Goal: Transaction & Acquisition: Purchase product/service

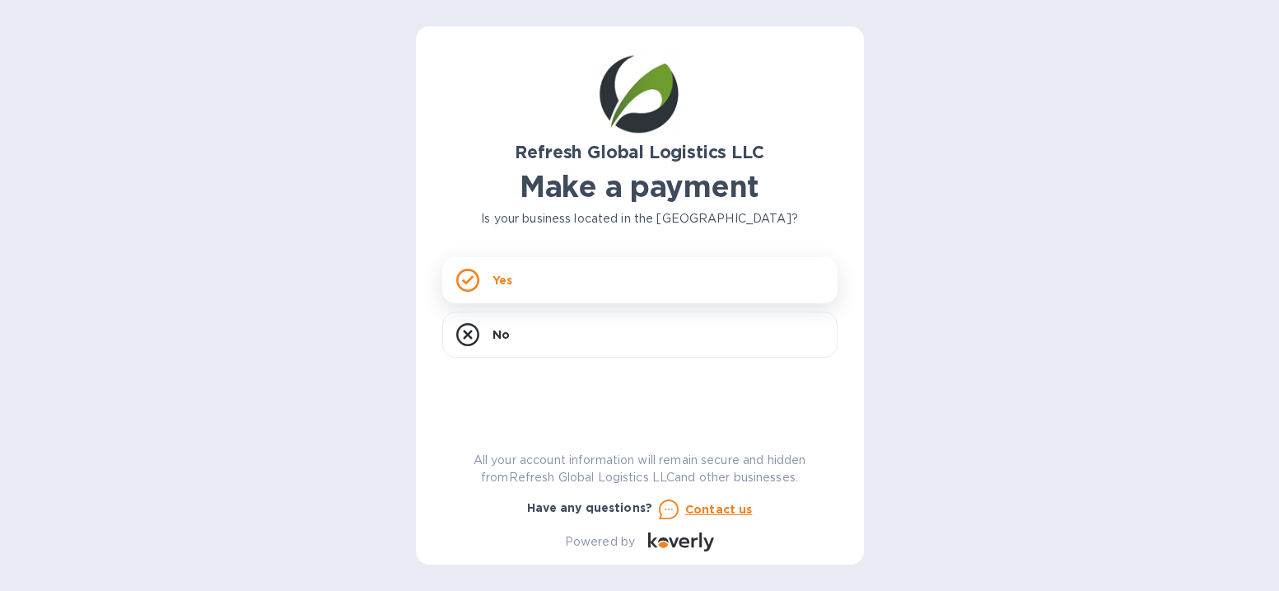
click at [469, 282] on icon at bounding box center [468, 280] width 12 height 9
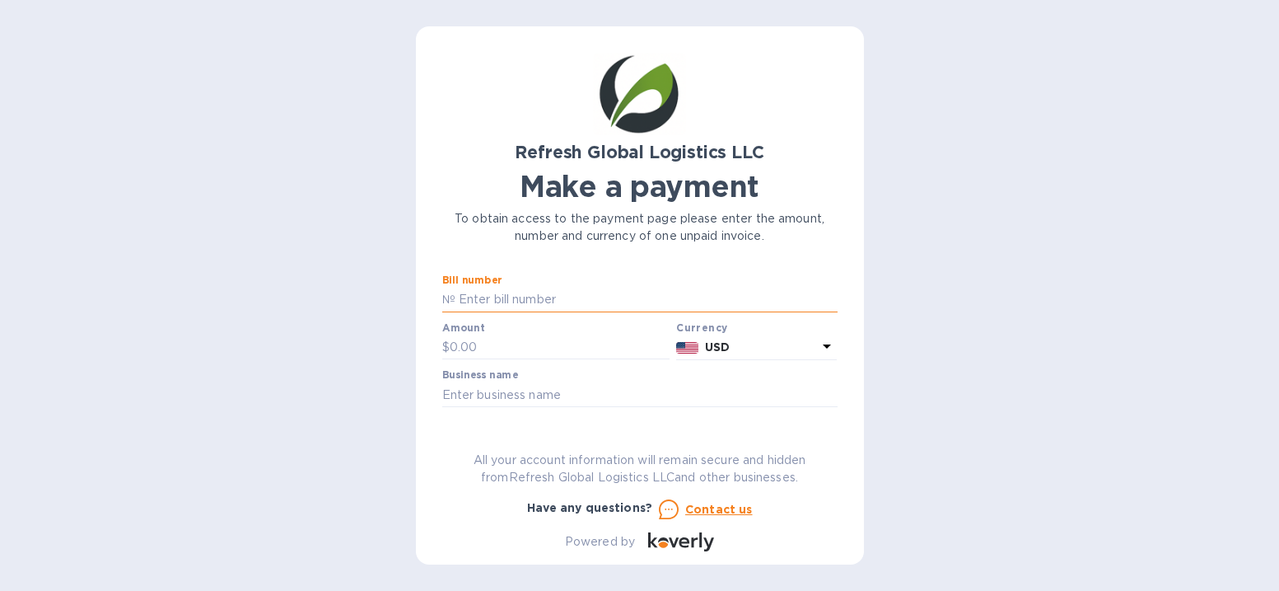
click at [464, 293] on input "text" at bounding box center [646, 299] width 382 height 25
type input "IN25090201"
click at [487, 393] on input "text" at bounding box center [639, 394] width 395 height 25
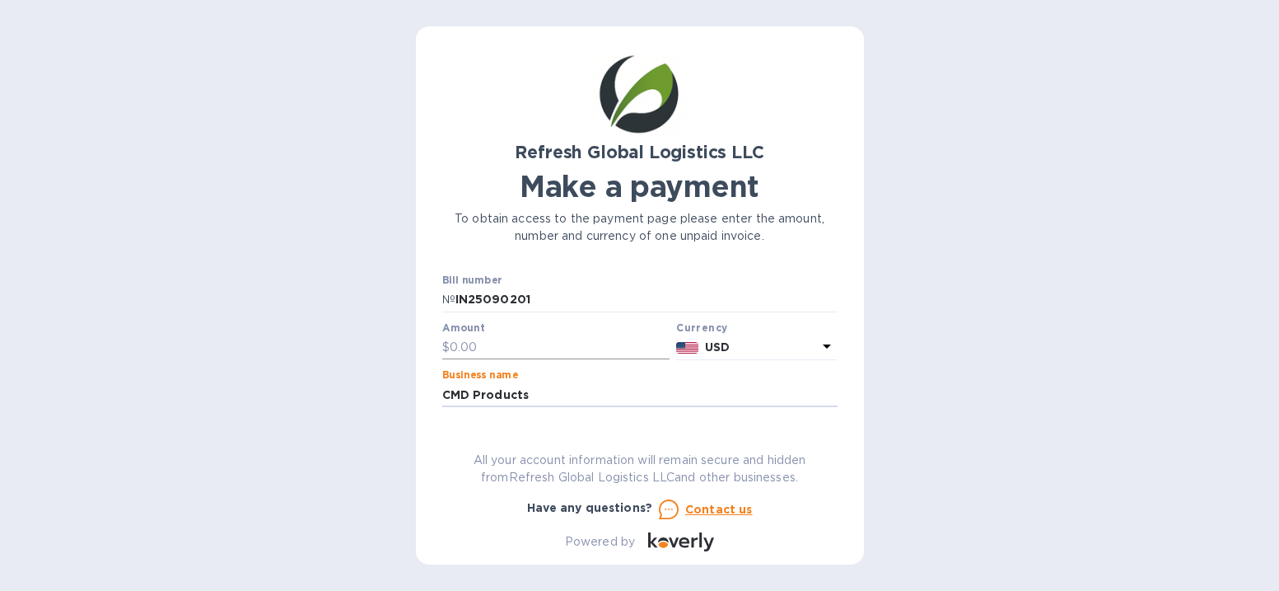
type input "CMD Products"
click at [460, 343] on input "text" at bounding box center [560, 347] width 221 height 25
click at [462, 350] on input "text" at bounding box center [560, 347] width 221 height 25
type input "1,160.00"
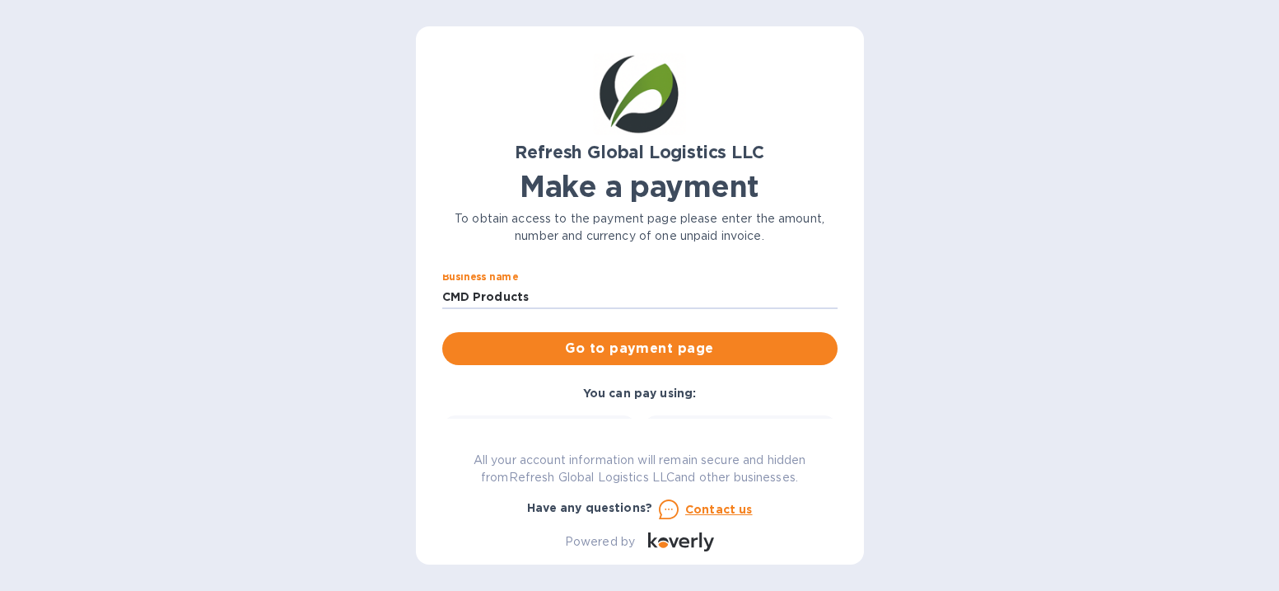
scroll to position [82, 0]
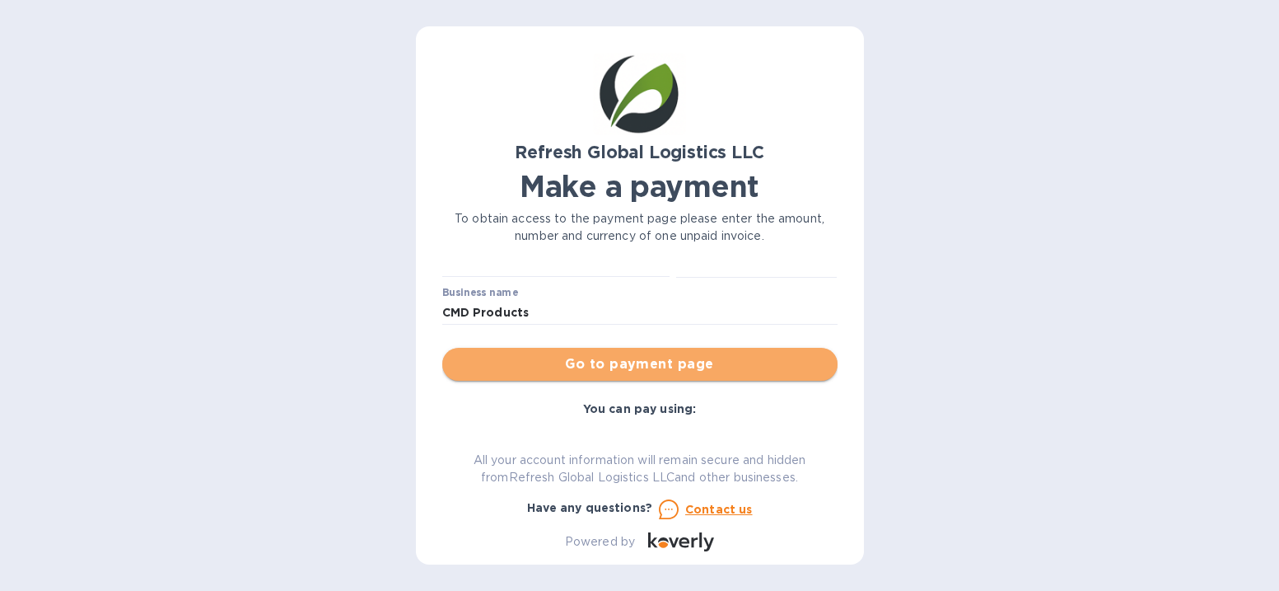
click at [662, 362] on span "Go to payment page" at bounding box center [639, 364] width 369 height 20
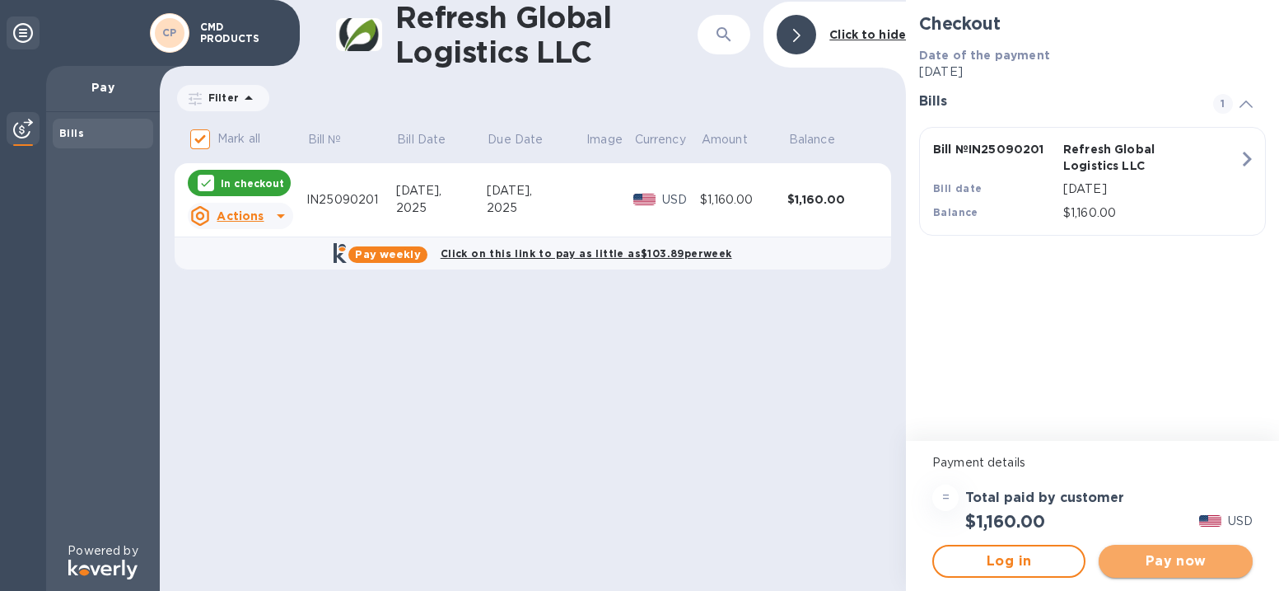
click at [1153, 558] on span "Pay now" at bounding box center [1175, 561] width 127 height 20
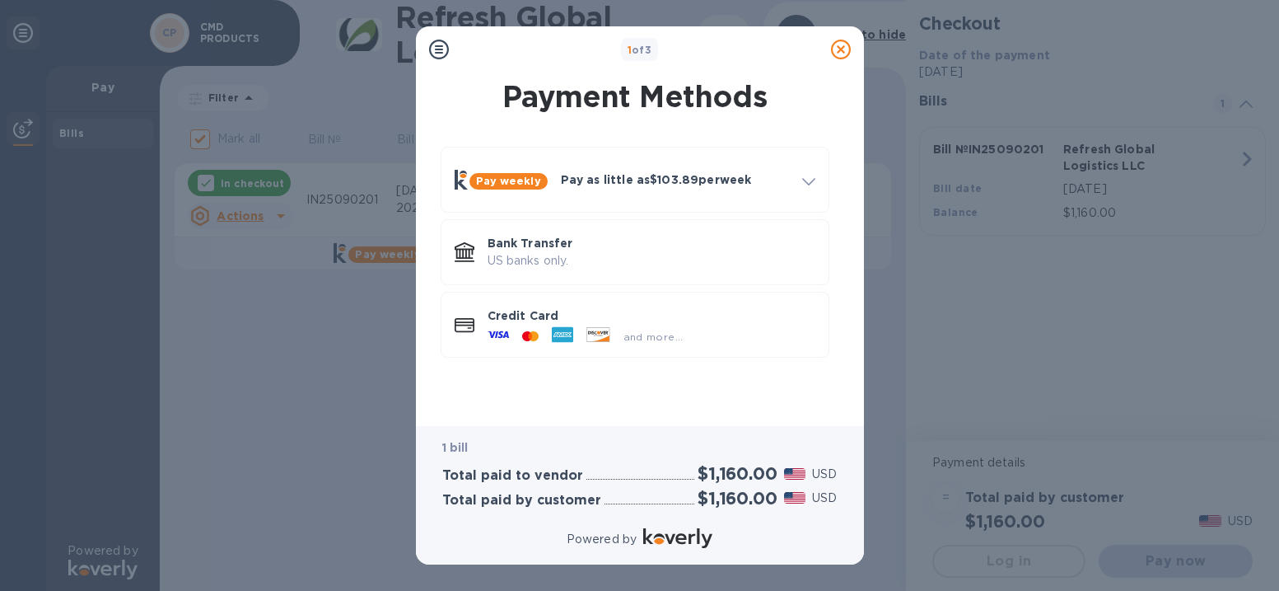
click at [609, 248] on p "Bank Transfer" at bounding box center [652, 243] width 328 height 16
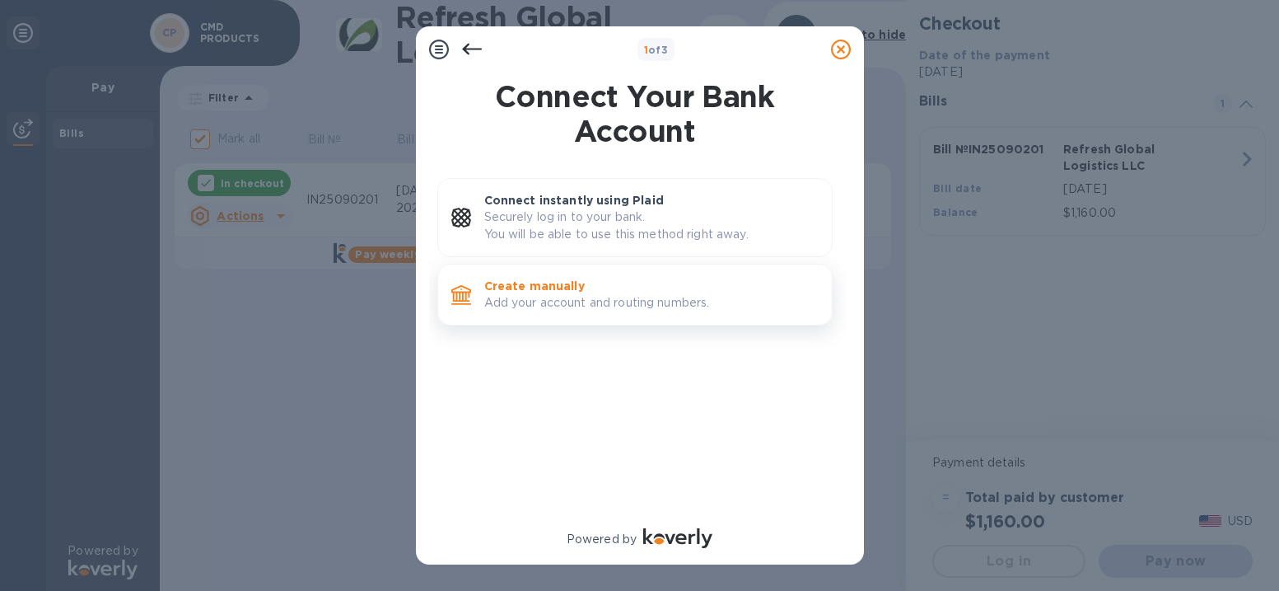
click at [587, 301] on p "Add your account and routing numbers." at bounding box center [651, 302] width 334 height 17
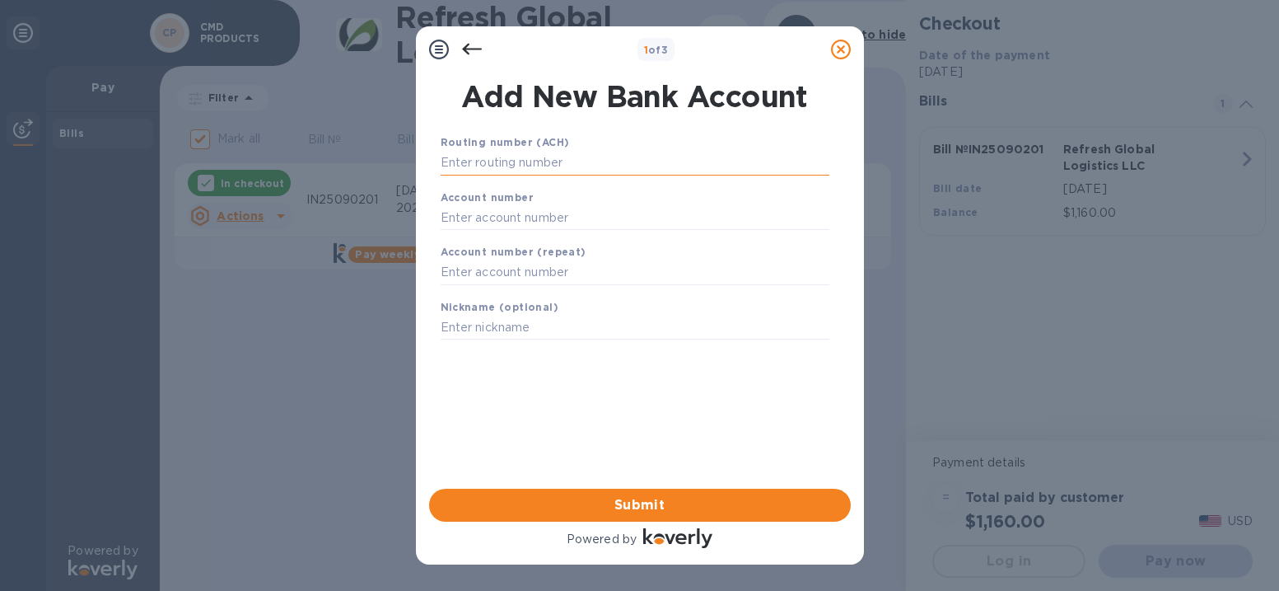
click at [493, 160] on input "text" at bounding box center [635, 163] width 389 height 25
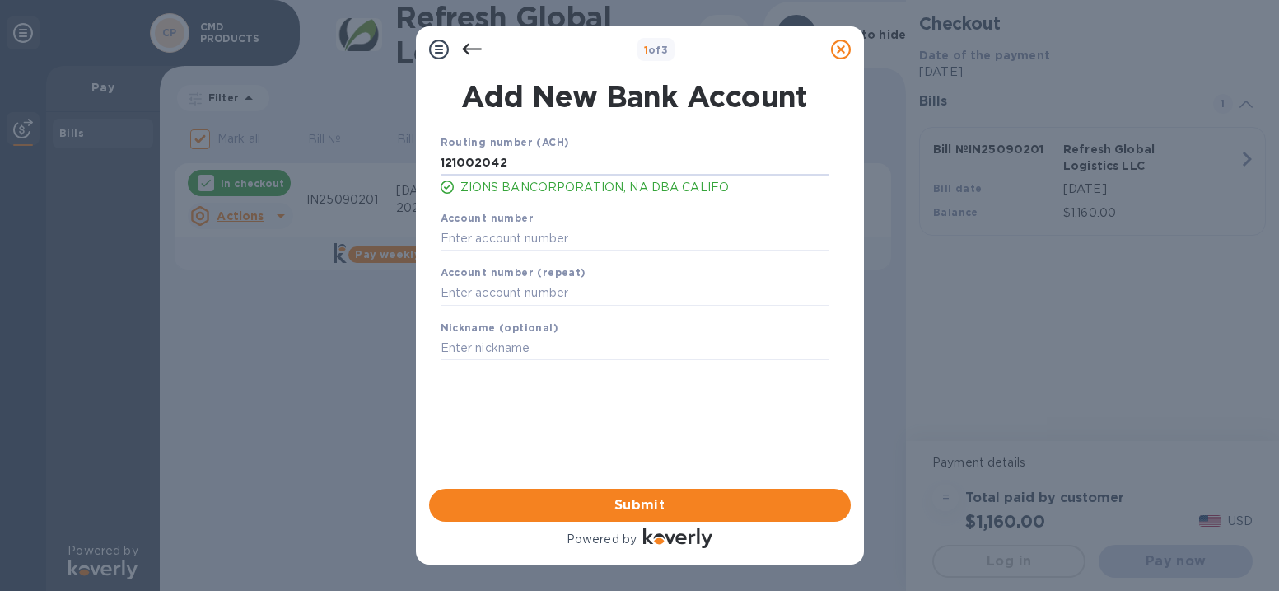
type input "121002042"
type input "1280004101"
click at [645, 498] on span "Submit" at bounding box center [639, 505] width 395 height 20
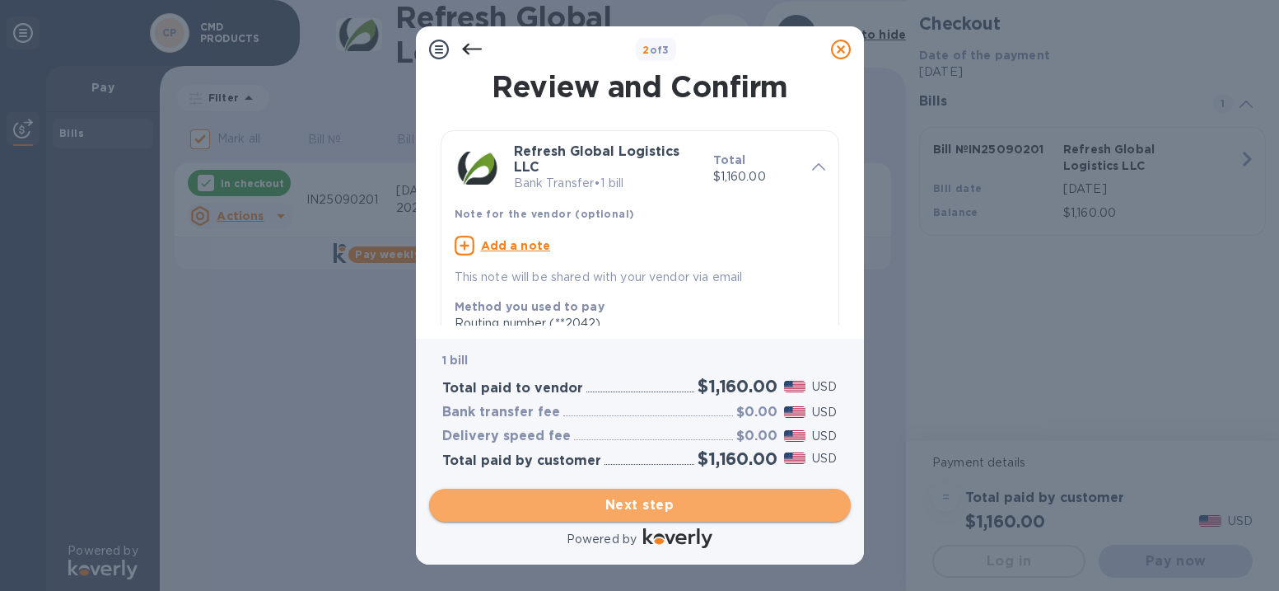
click at [642, 502] on span "Next step" at bounding box center [639, 505] width 395 height 20
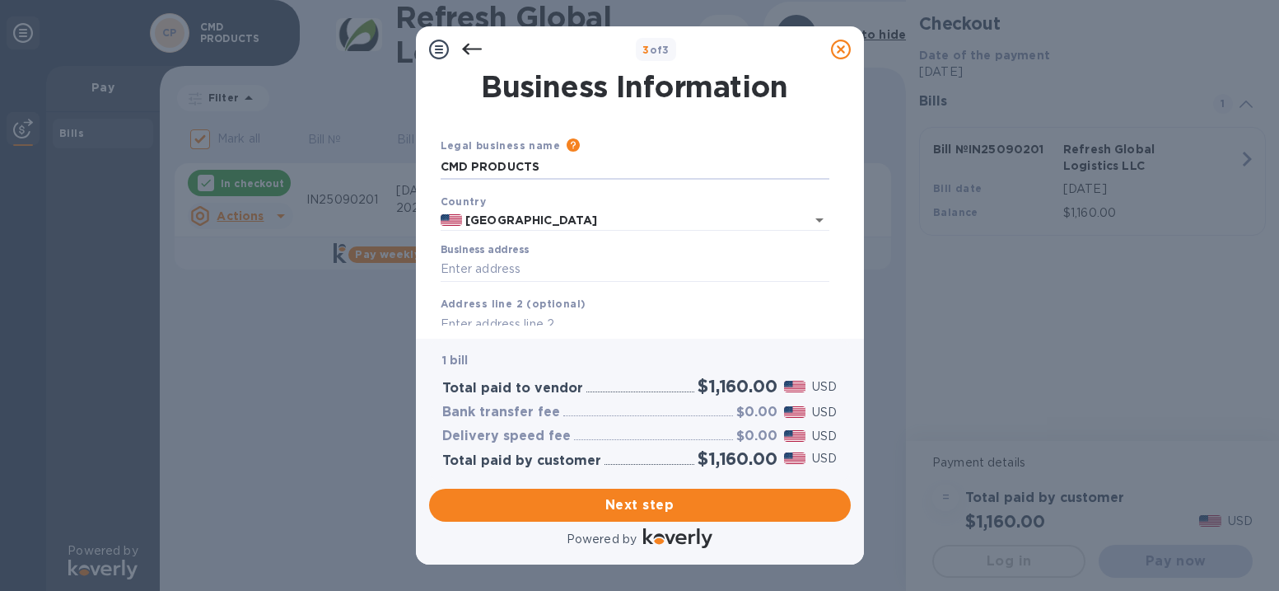
drag, startPoint x: 544, startPoint y: 168, endPoint x: 432, endPoint y: 170, distance: 112.9
click at [432, 170] on div "Business Information Legal business name Please provide the legal name that app…" at bounding box center [640, 198] width 422 height 253
type input "c"
type input "Conceptual Marketing & Development"
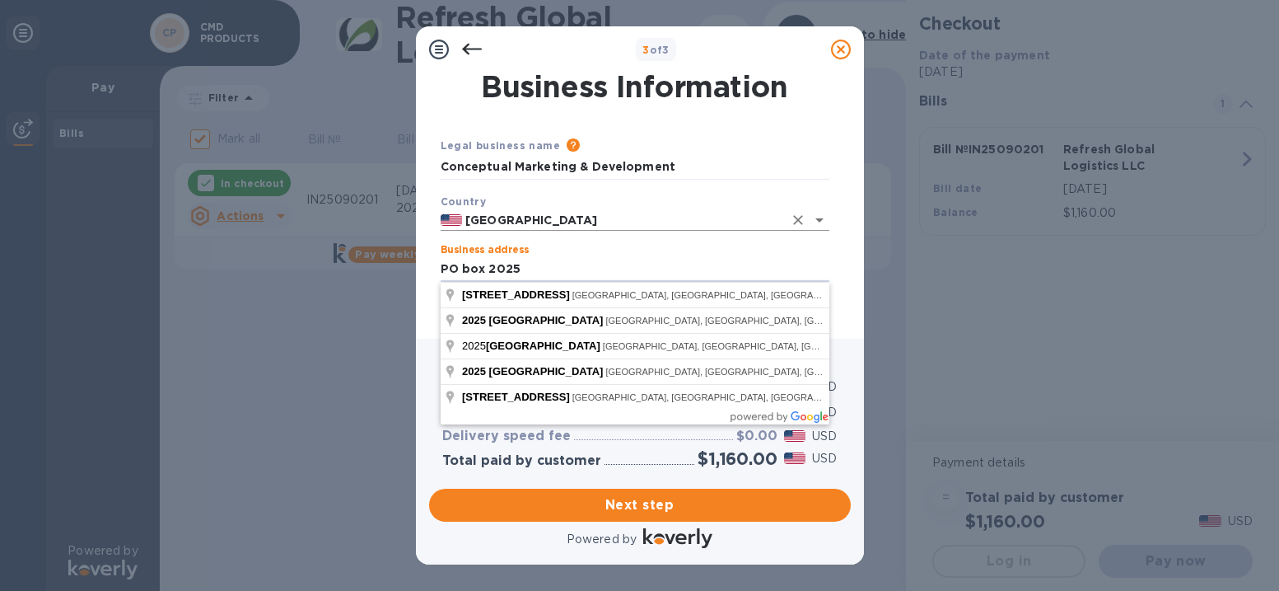
type input "PO box 2025"
click at [614, 216] on input "[GEOGRAPHIC_DATA]" at bounding box center [622, 220] width 320 height 21
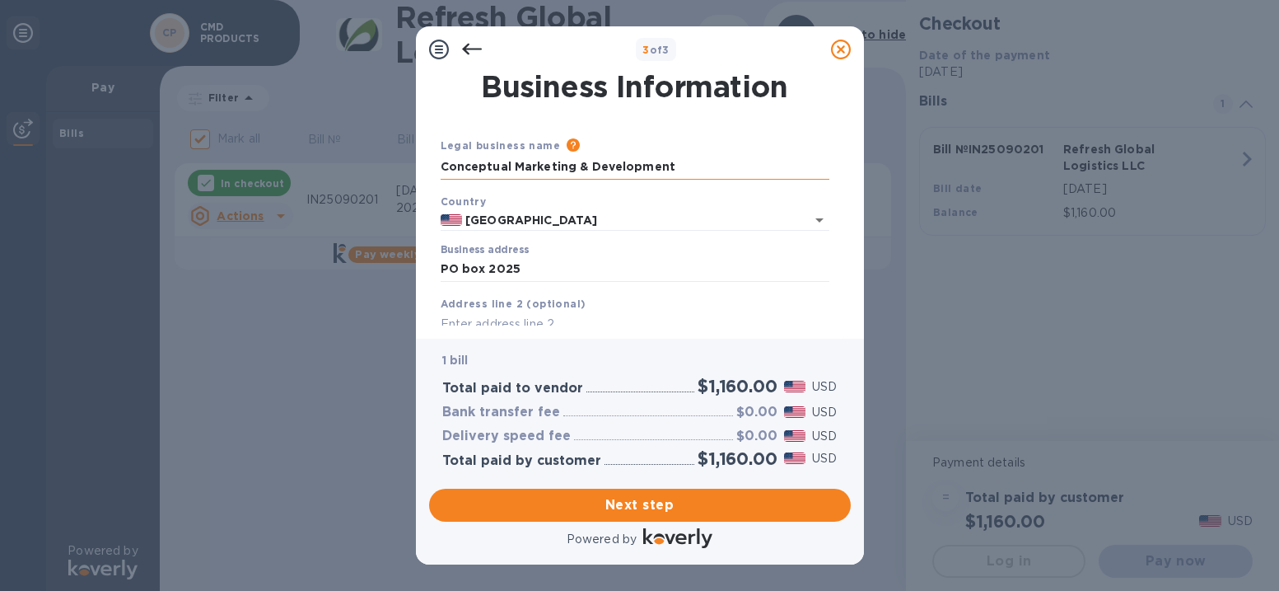
click at [746, 161] on input "Conceptual Marketing & Development" at bounding box center [635, 167] width 389 height 25
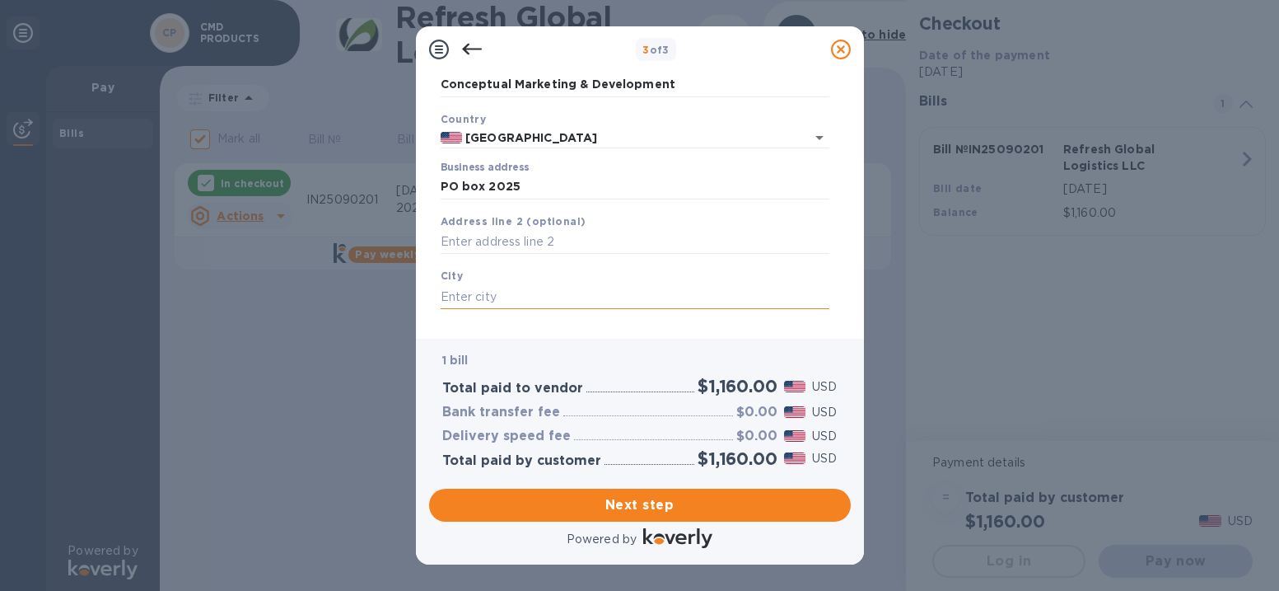
click at [483, 299] on input "text" at bounding box center [635, 296] width 389 height 25
type input "Lincoln"
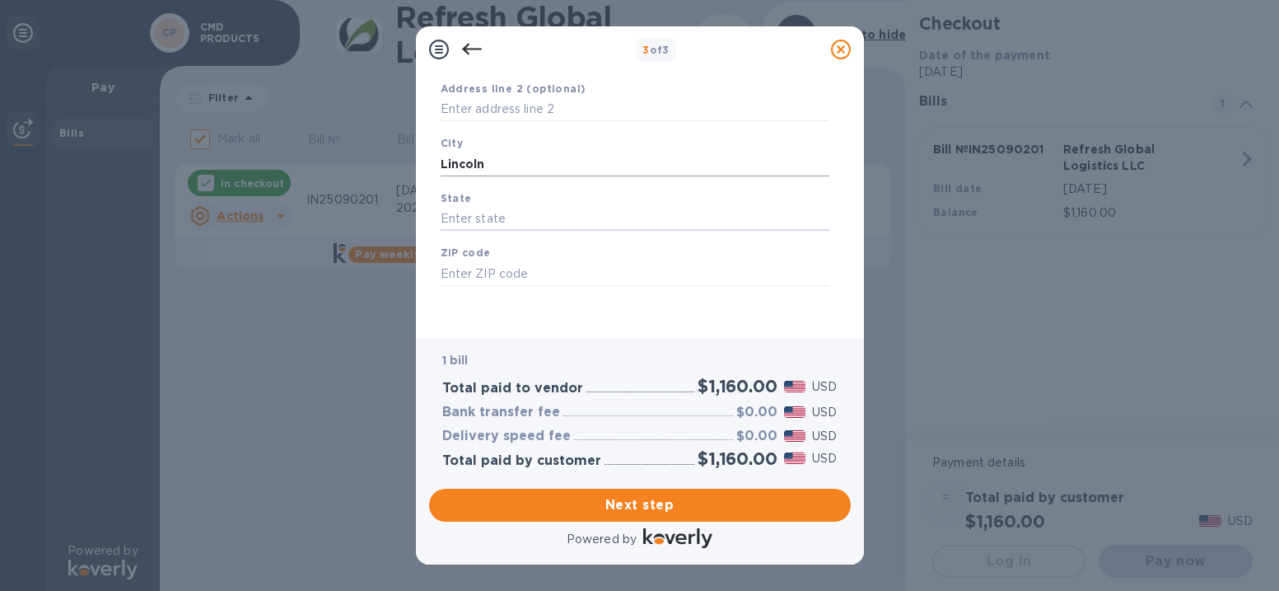
type input "c"
type input "CA"
type input "95648"
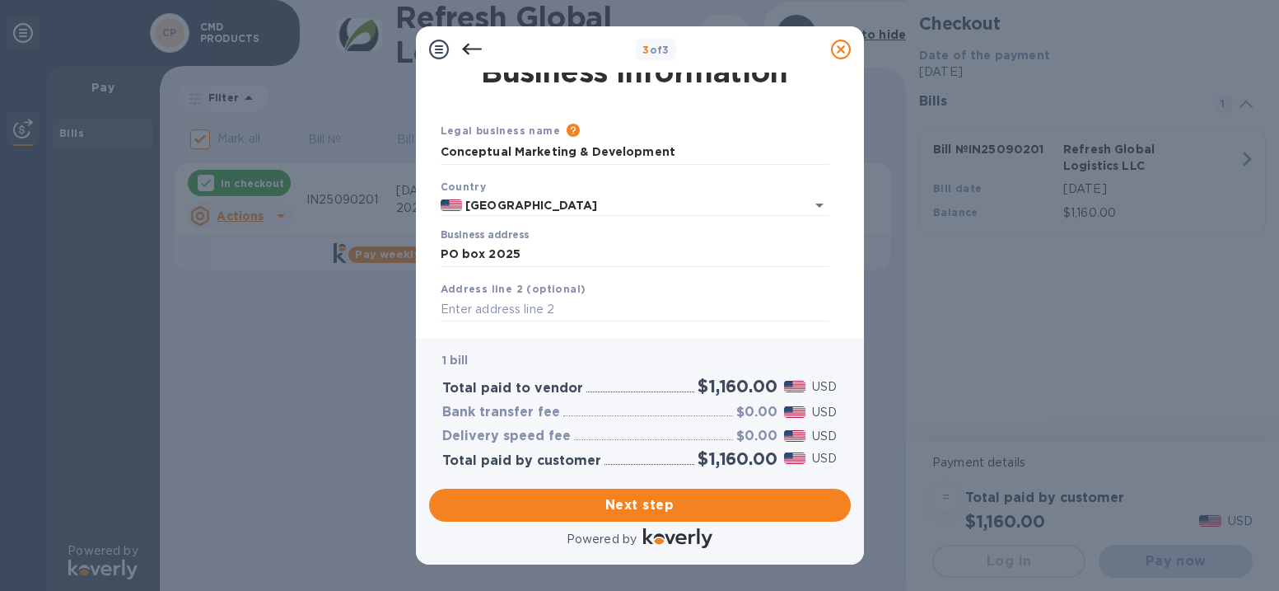
scroll to position [11, 0]
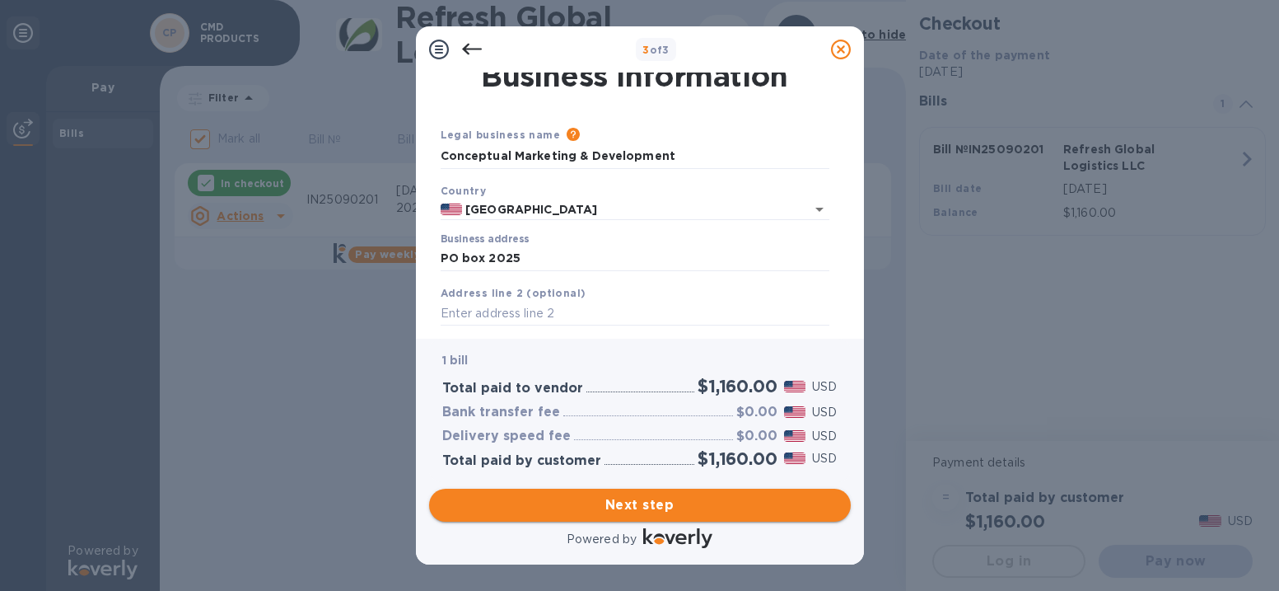
click at [627, 508] on span "Next step" at bounding box center [639, 505] width 395 height 20
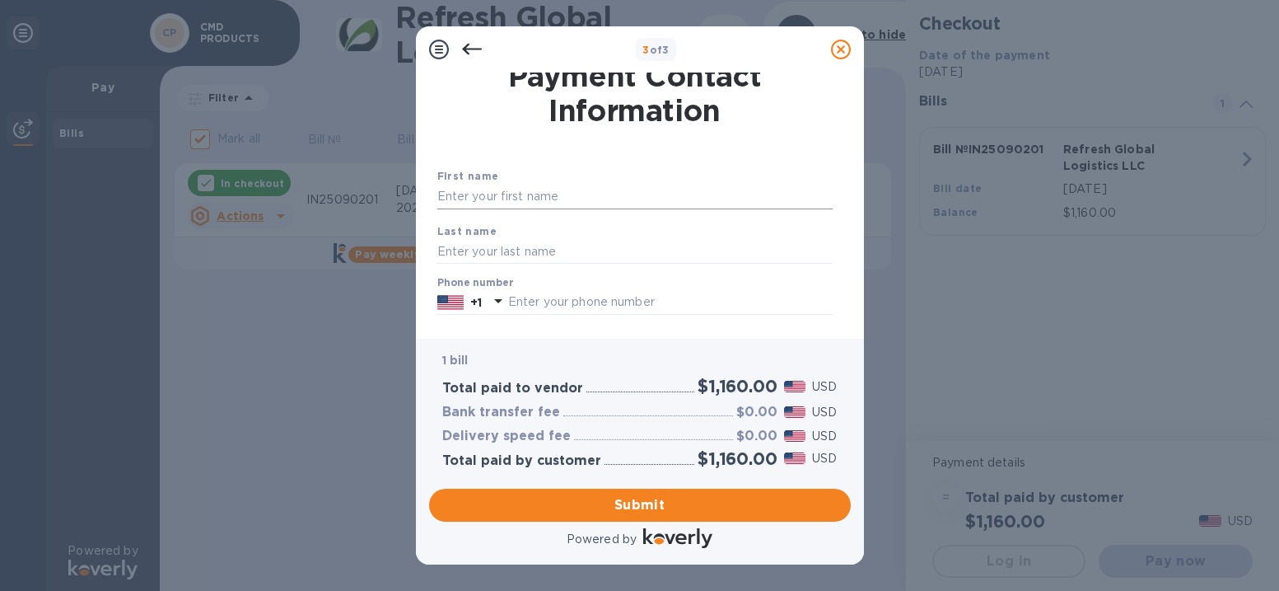
click at [502, 196] on input "text" at bounding box center [634, 196] width 395 height 25
type input "Thamara"
type input "[PERSON_NAME]"
type input "9164340228"
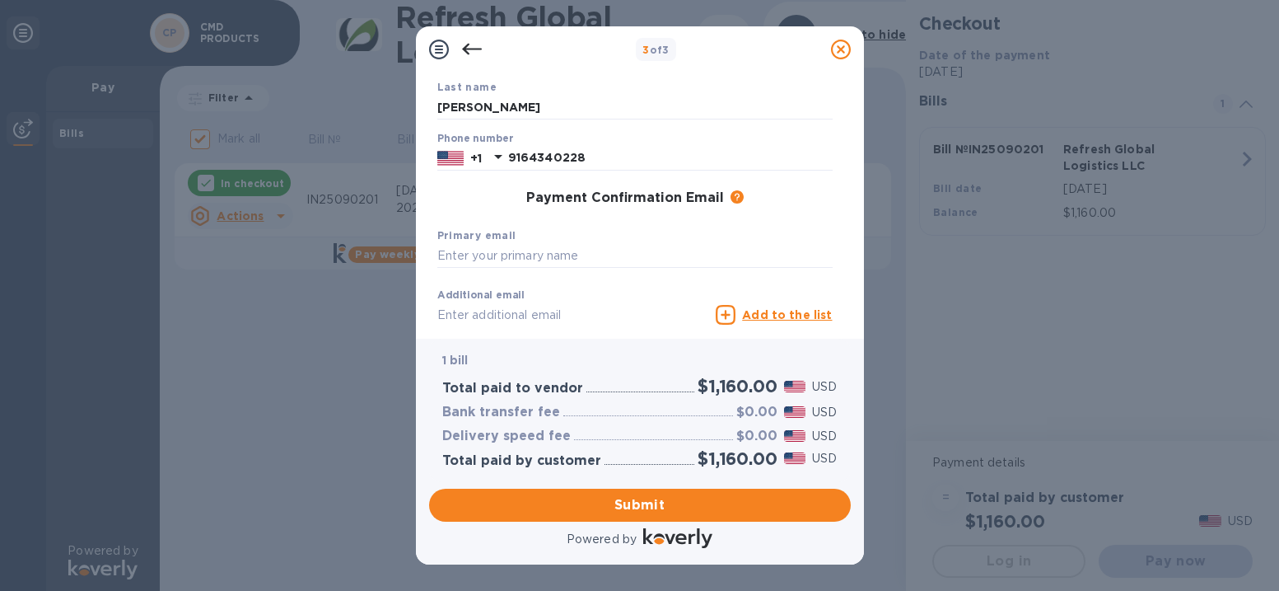
scroll to position [170, 0]
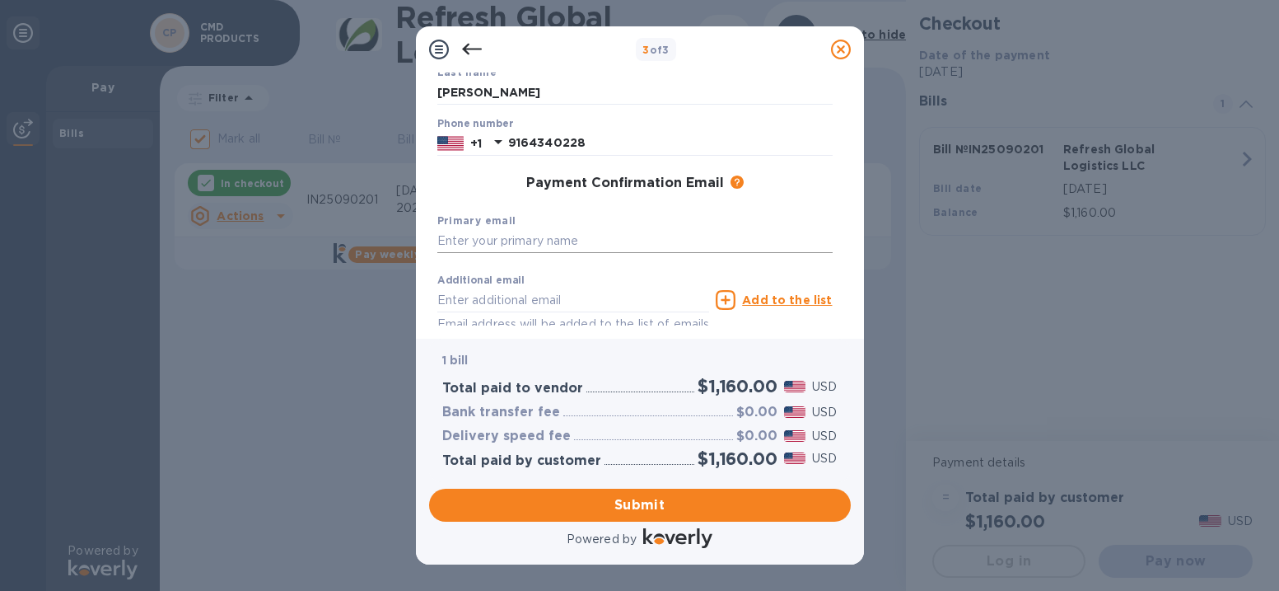
click at [522, 240] on input "text" at bounding box center [634, 241] width 395 height 25
type input "[EMAIL_ADDRESS][DOMAIN_NAME]"
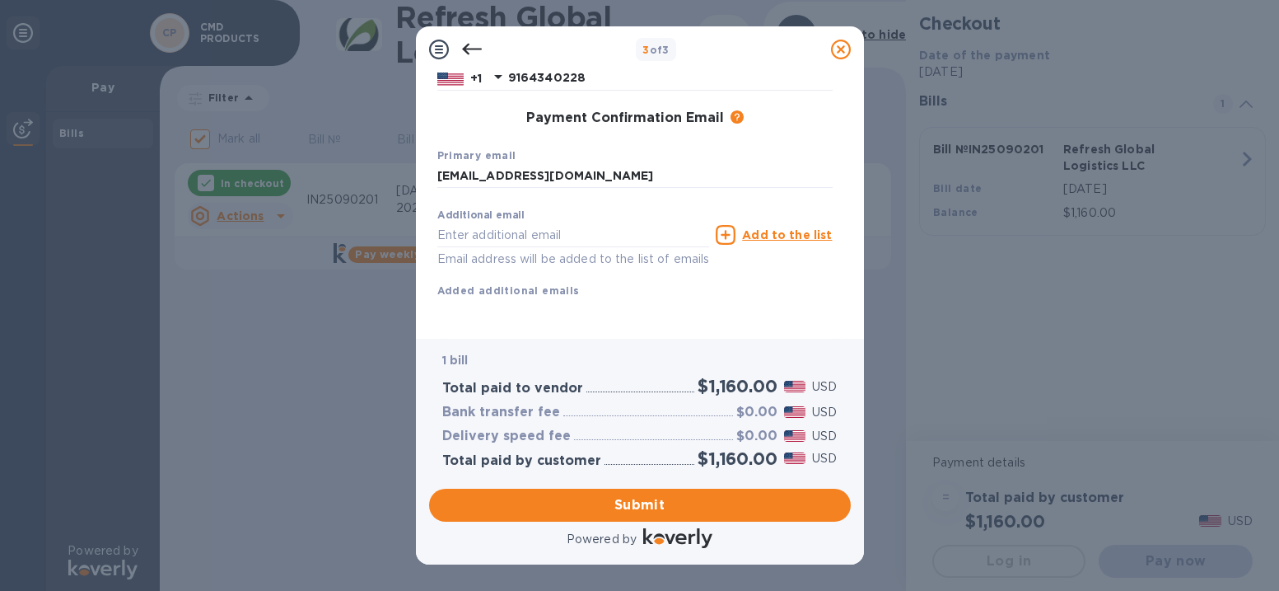
scroll to position [254, 0]
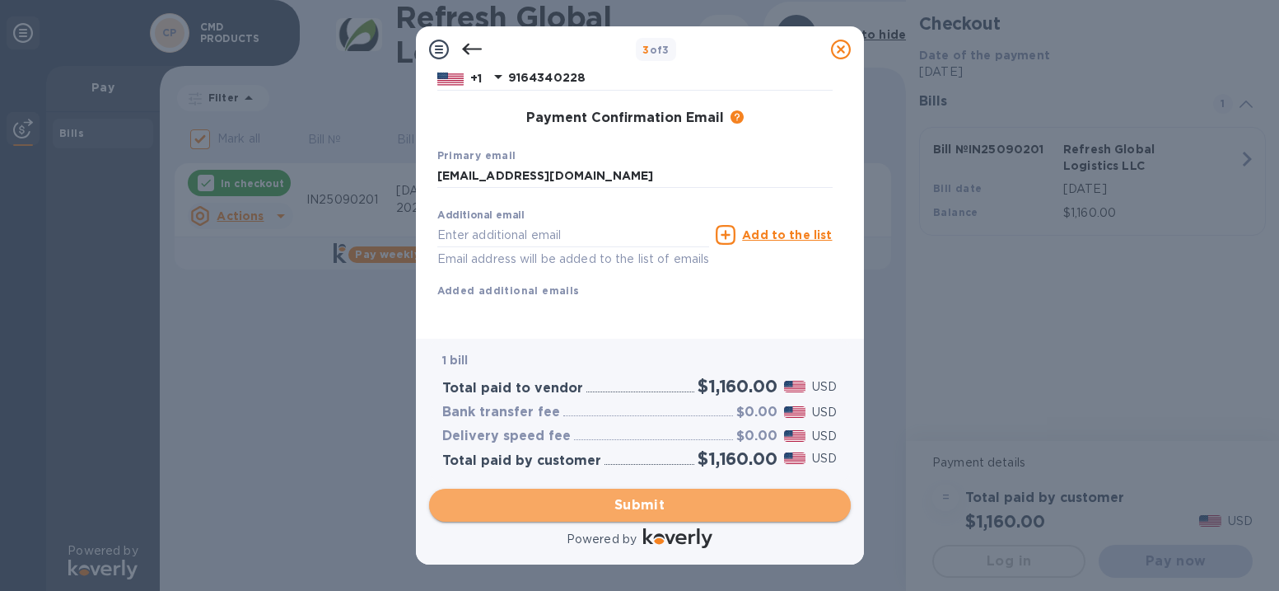
click at [637, 502] on span "Submit" at bounding box center [639, 505] width 395 height 20
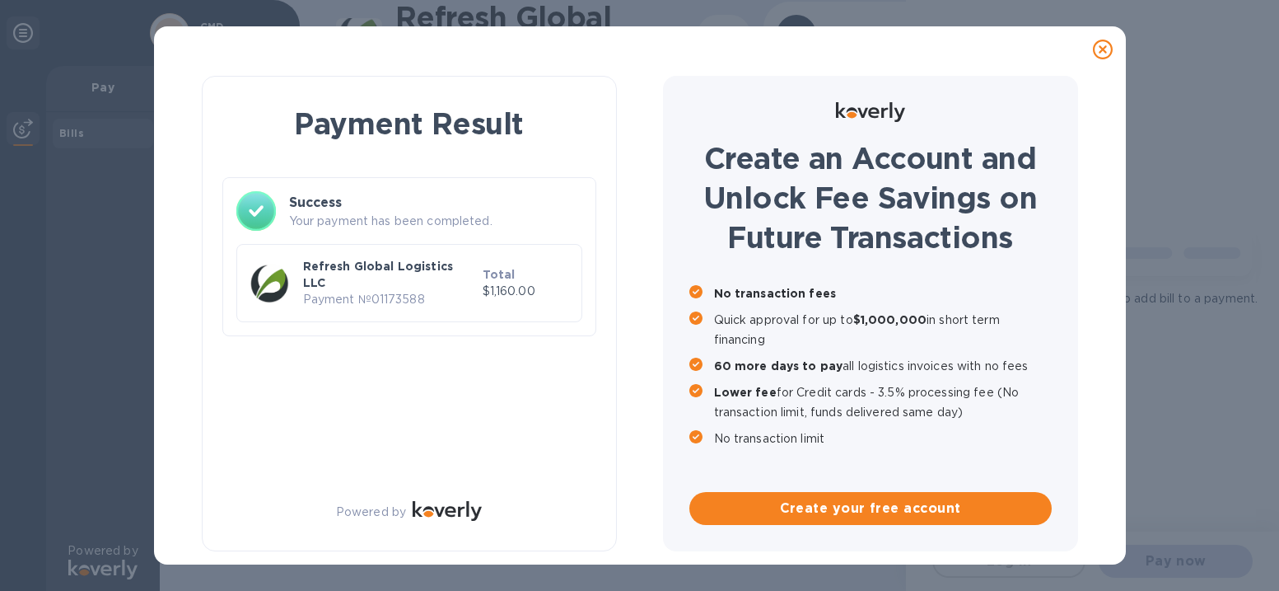
checkbox input "false"
click at [1100, 51] on icon at bounding box center [1103, 50] width 20 height 20
